Goal: Browse casually

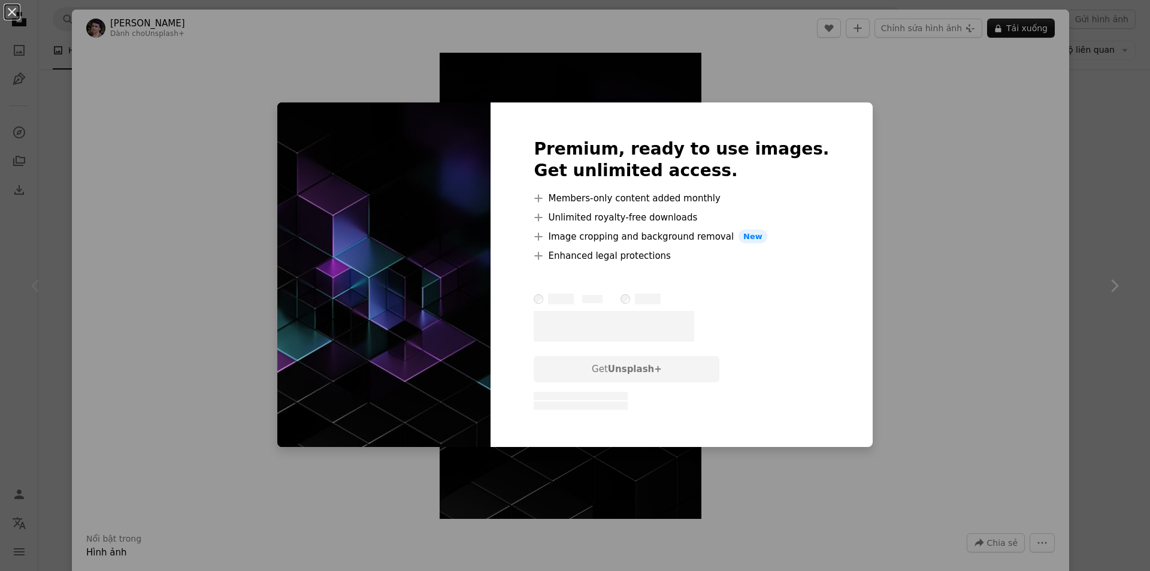
scroll to position [779, 0]
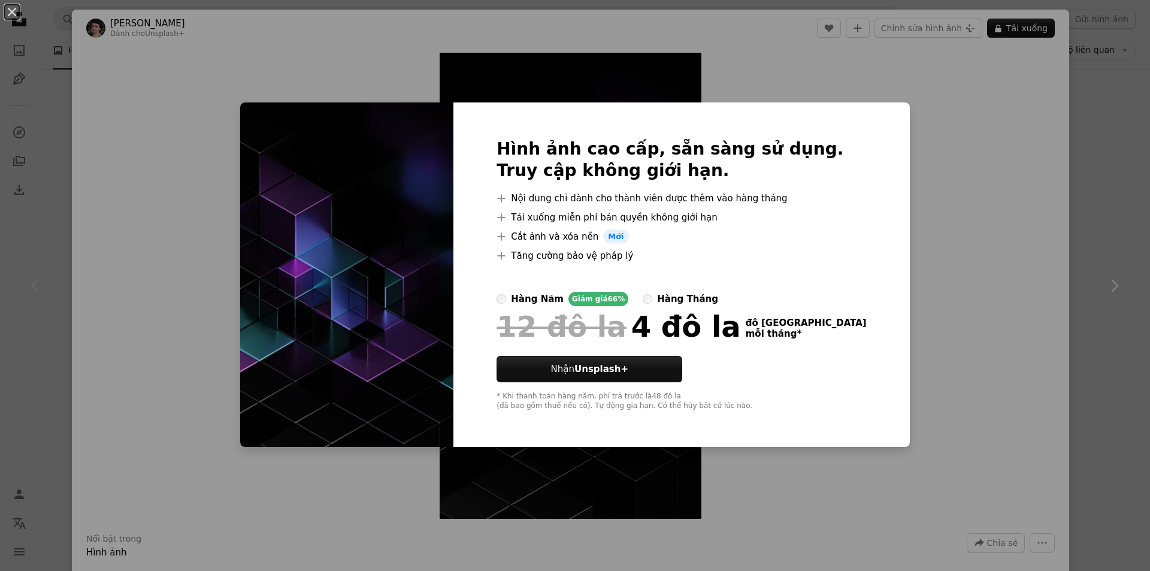
click at [961, 322] on div "An X shape Hình ảnh cao cấp, sẵn sàng sử dụng. Truy cập không giới hạn. A plus …" at bounding box center [575, 285] width 1150 height 571
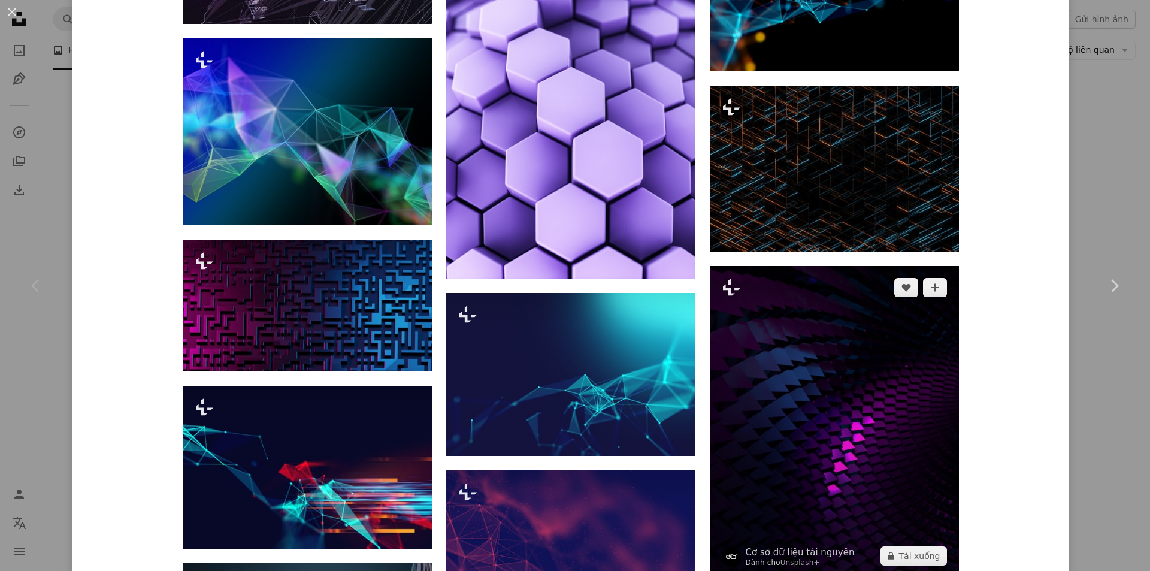
scroll to position [1318, 0]
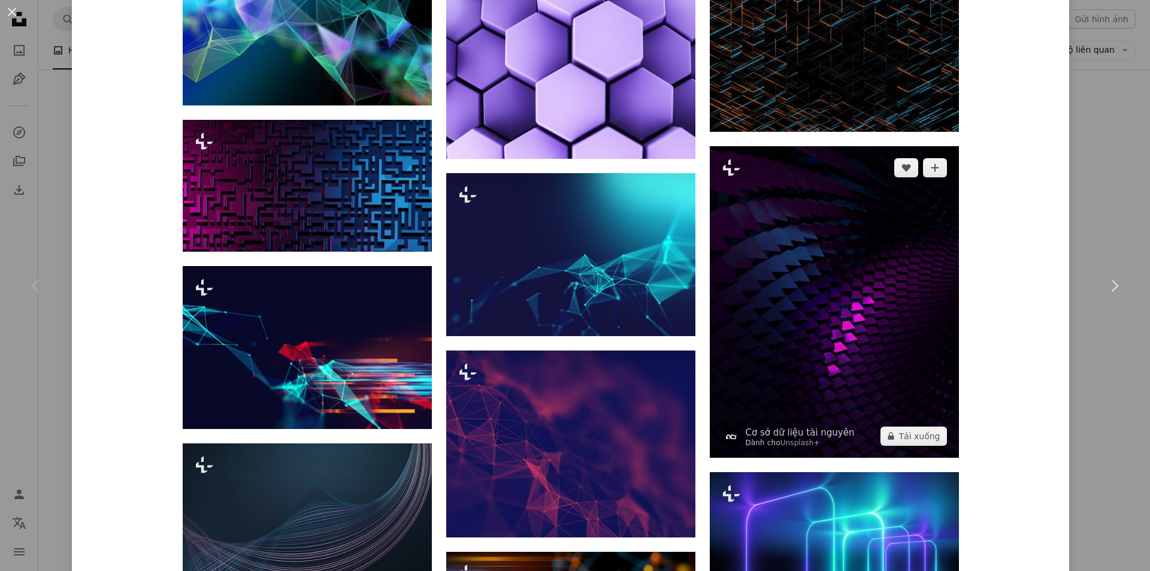
click at [765, 273] on img at bounding box center [834, 302] width 249 height 312
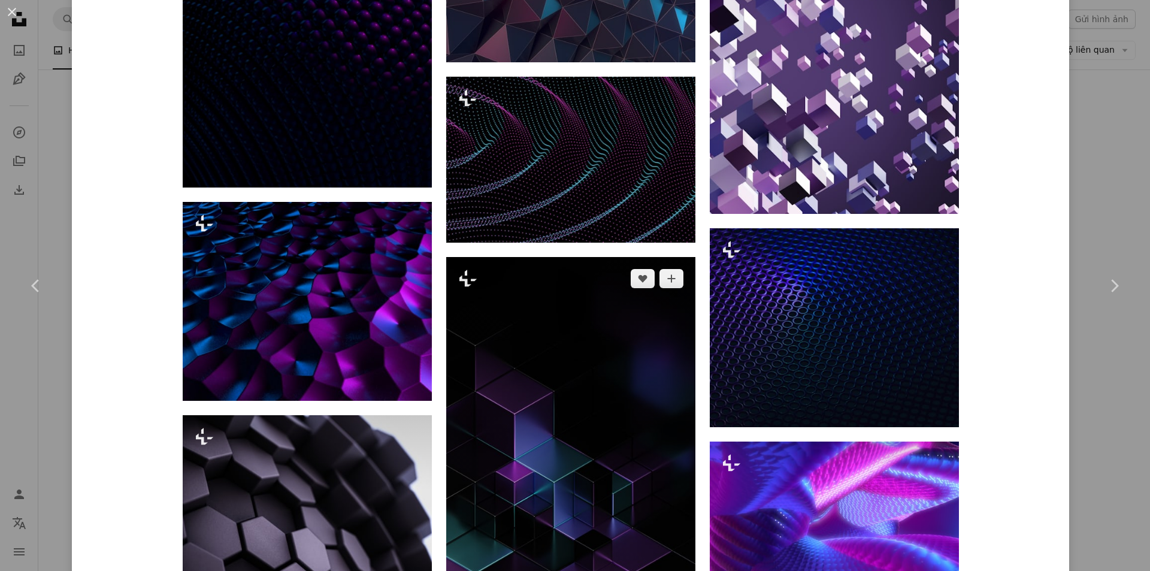
scroll to position [1378, 0]
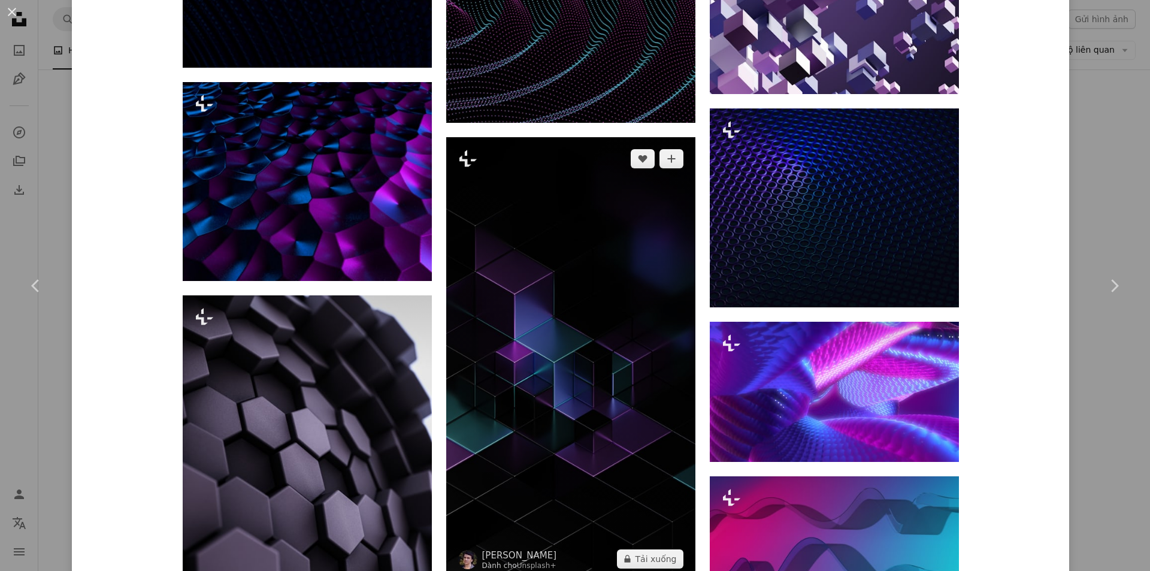
click at [524, 345] on img at bounding box center [570, 358] width 249 height 443
